Goal: Find specific page/section: Find specific page/section

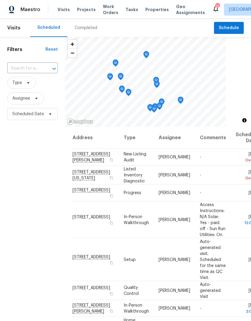
scroll to position [0, 0]
click at [155, 10] on span "Properties" at bounding box center [156, 10] width 23 height 6
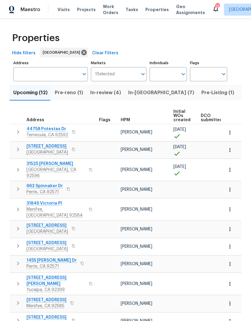
click at [140, 93] on span "In-[GEOGRAPHIC_DATA] (7)" at bounding box center [161, 93] width 66 height 8
